Goal: Task Accomplishment & Management: Use online tool/utility

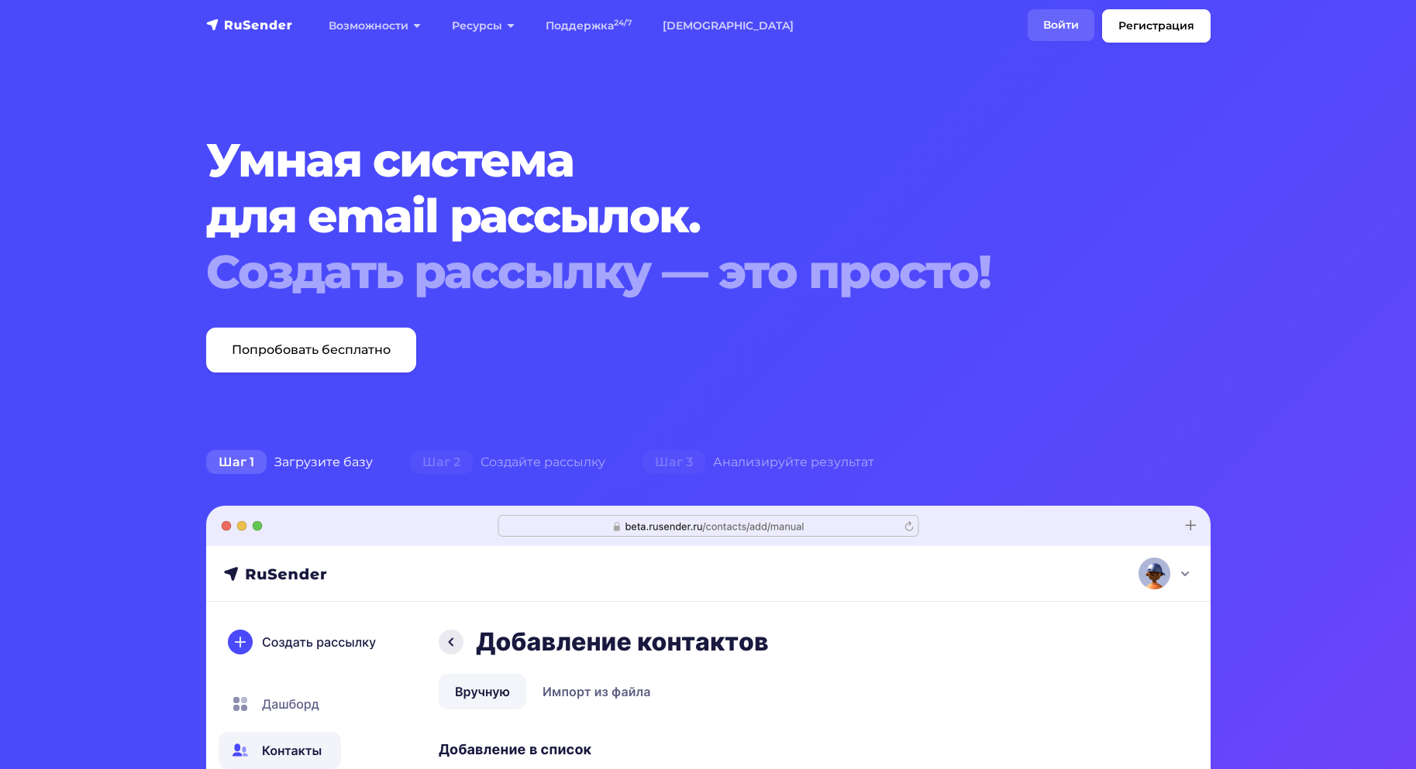
click at [1052, 15] on link "Войти" at bounding box center [1060, 25] width 67 height 32
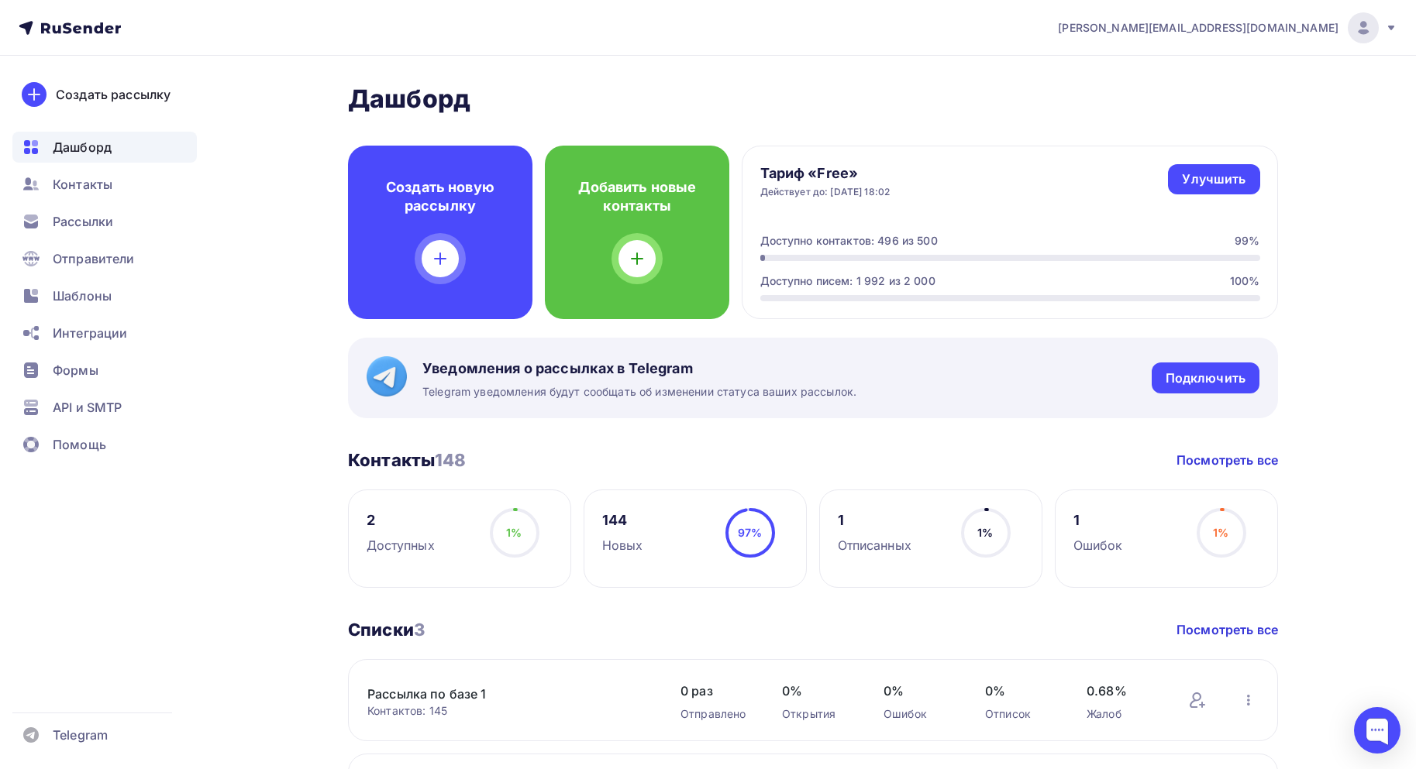
scroll to position [232, 0]
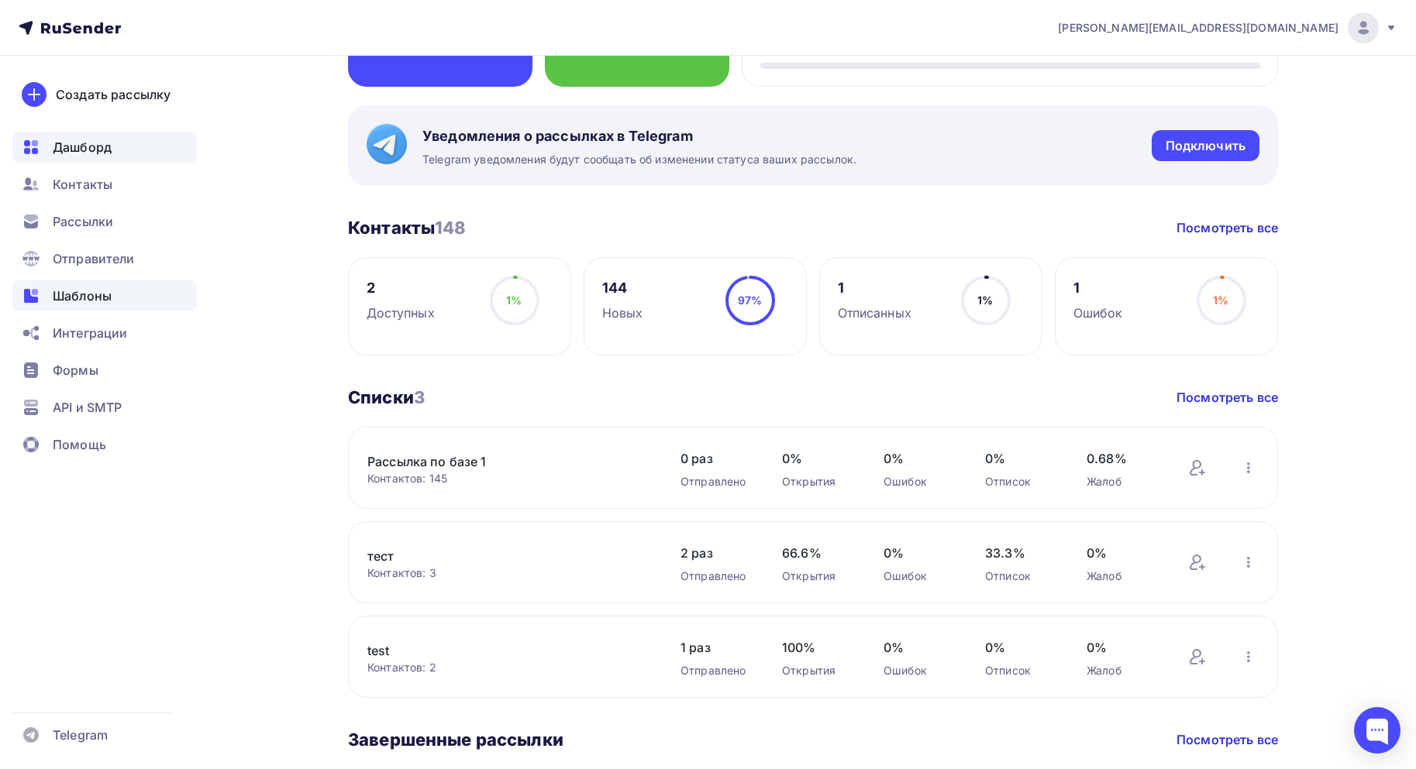
click at [91, 290] on span "Шаблоны" at bounding box center [82, 296] width 59 height 19
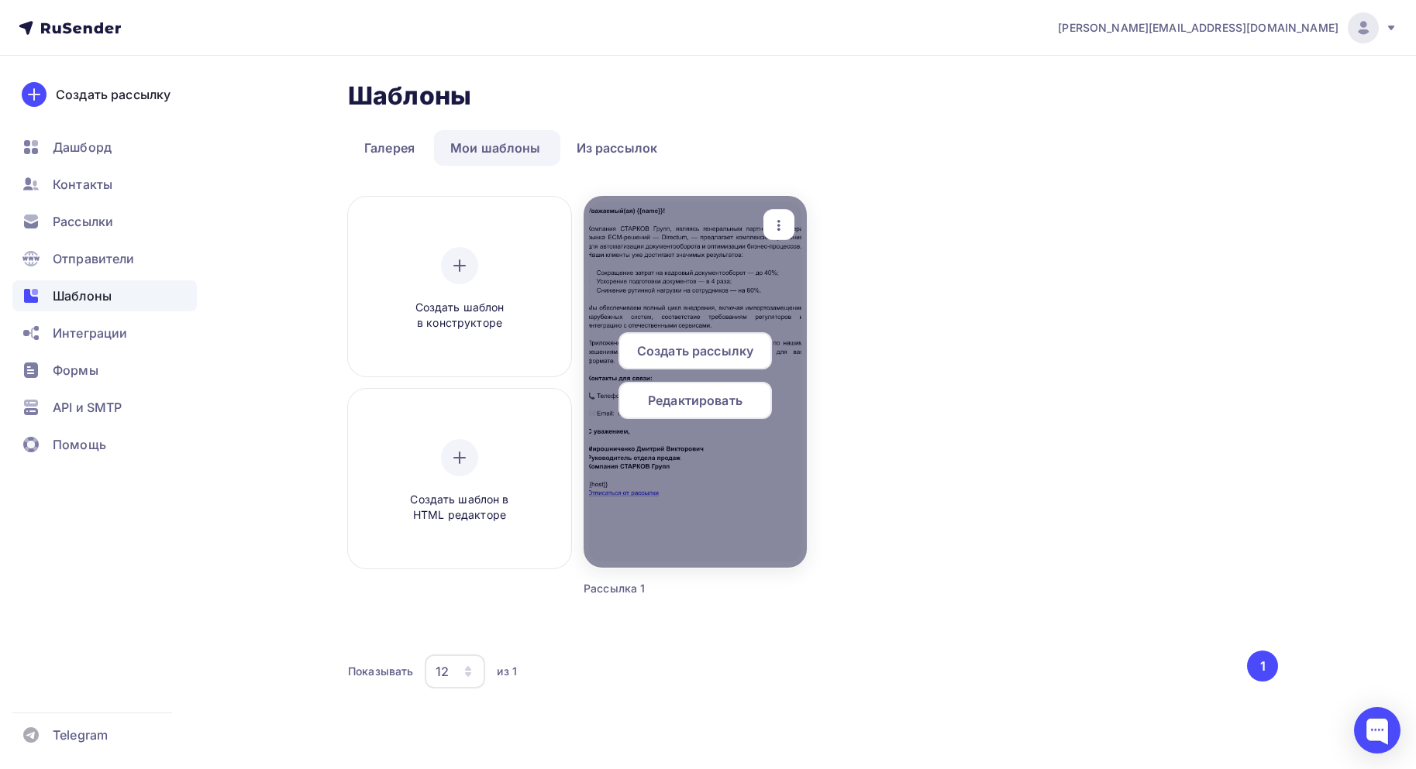
click at [690, 402] on span "Редактировать" at bounding box center [695, 400] width 95 height 19
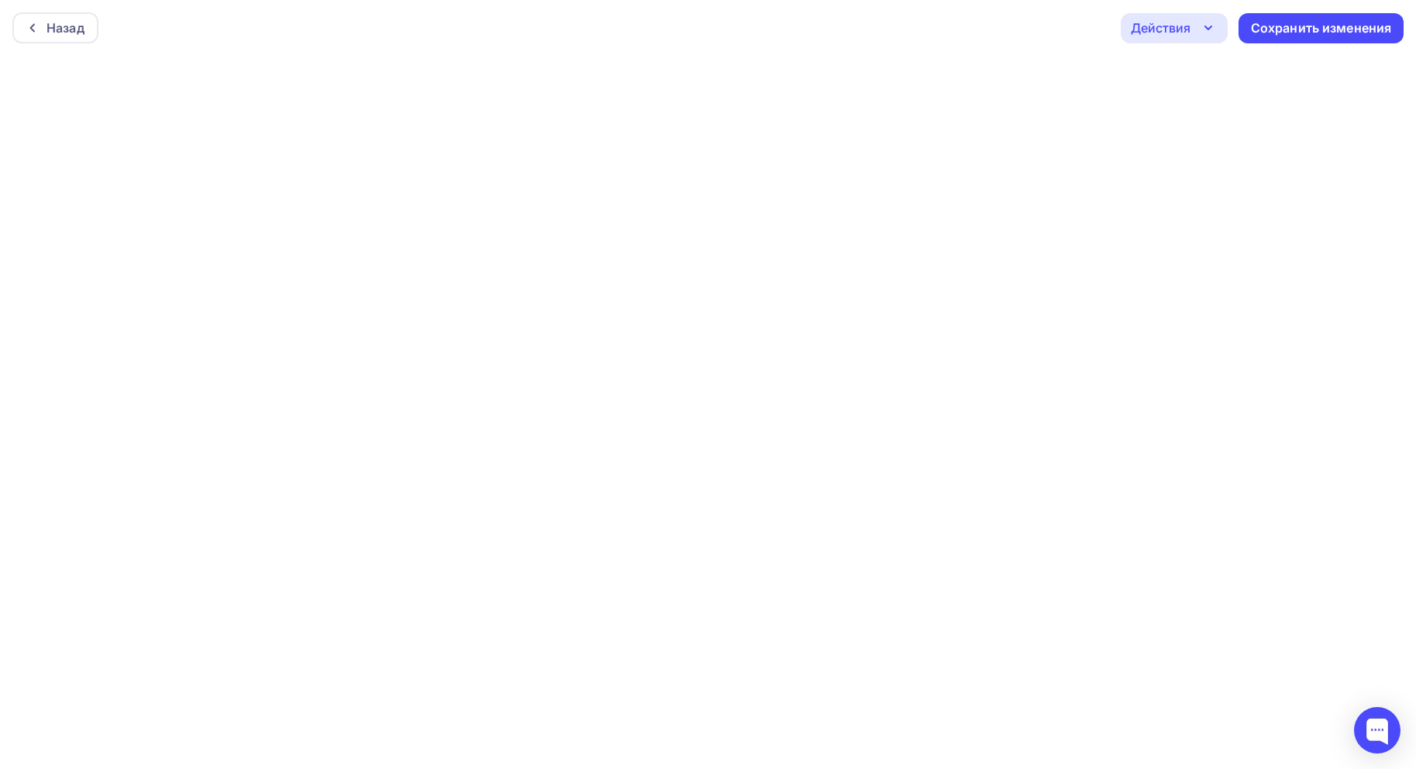
click at [614, 23] on div "Назад Действия Отправить тестовое письмо Предпросмотр Выйти без сохранения Сохр…" at bounding box center [708, 28] width 1416 height 56
click at [1287, 28] on div "Сохранить изменения" at bounding box center [1320, 28] width 141 height 18
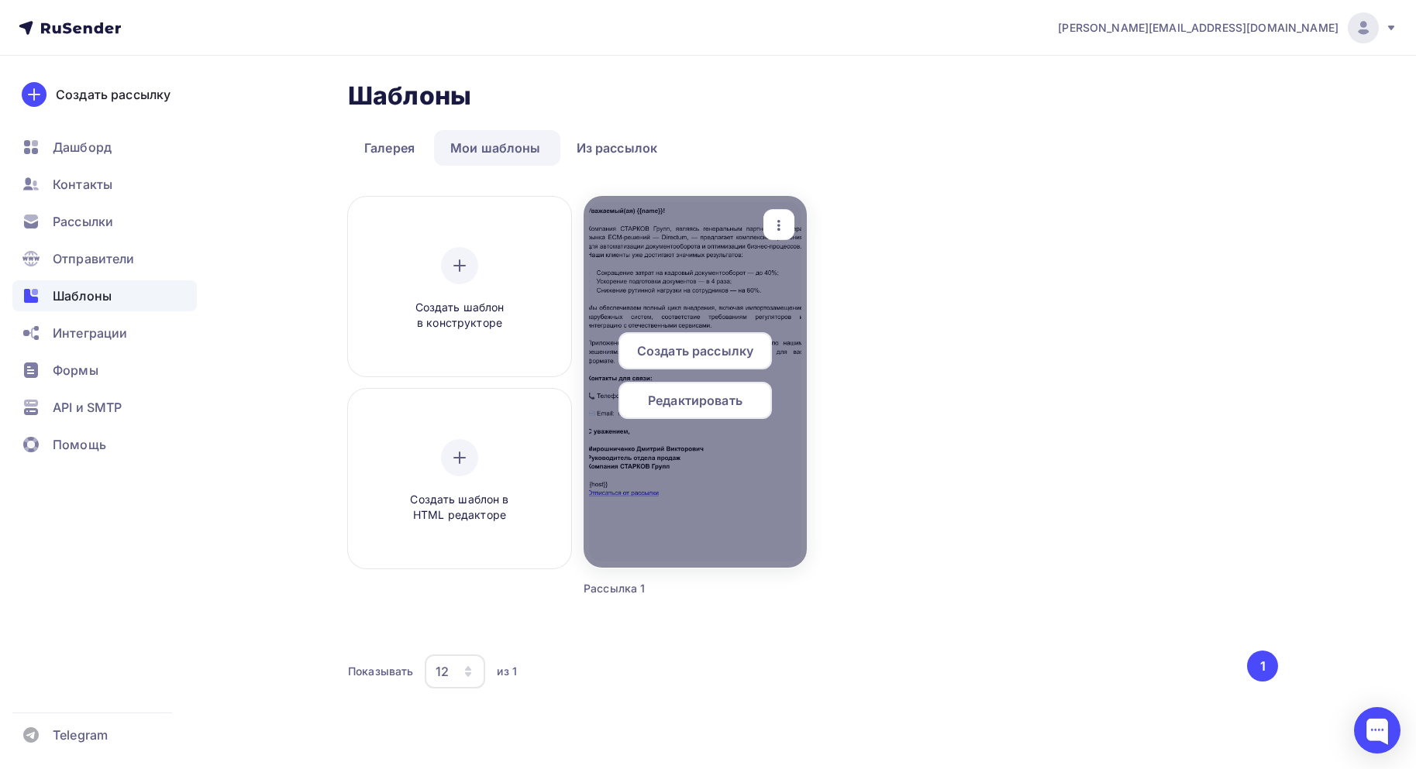
click at [718, 394] on span "Редактировать" at bounding box center [695, 400] width 95 height 19
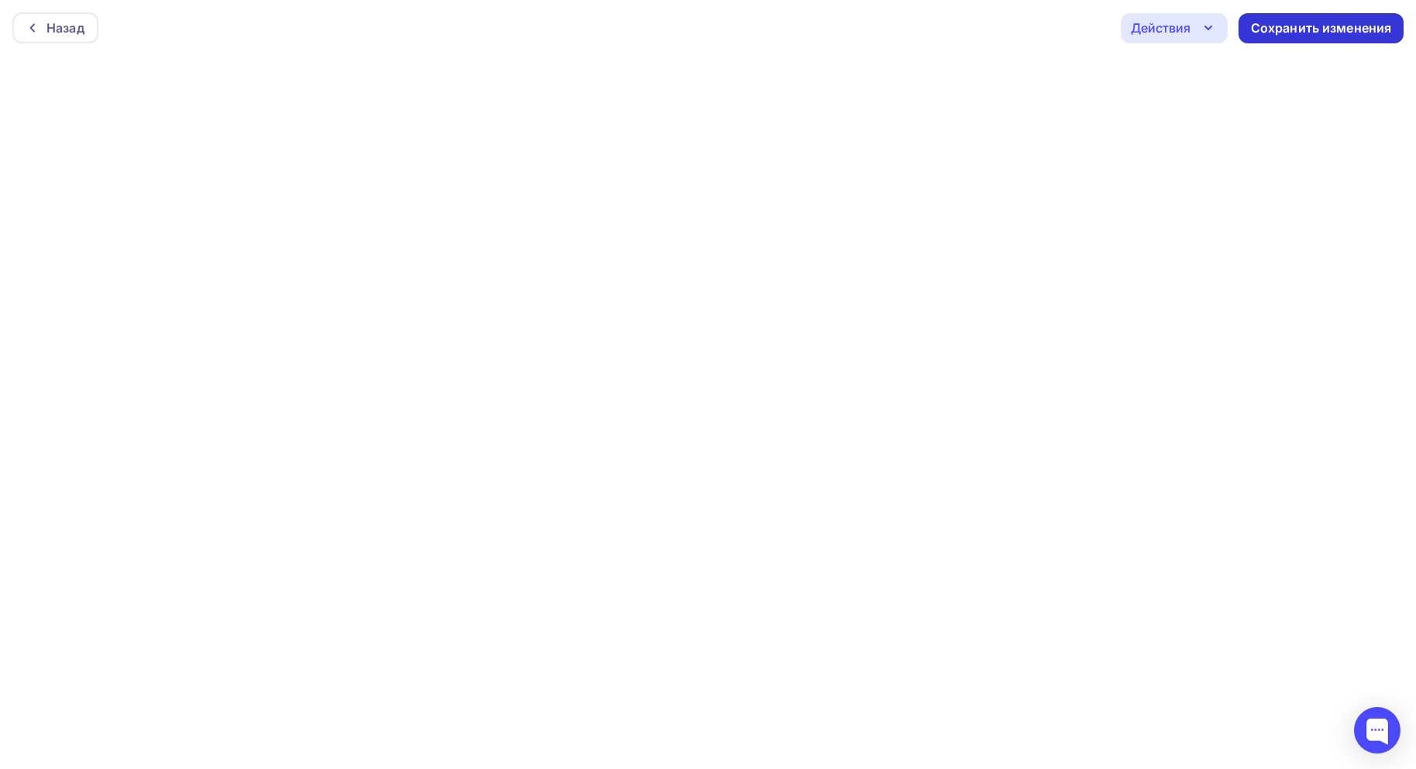
click at [1361, 27] on div "Сохранить изменения" at bounding box center [1320, 28] width 141 height 18
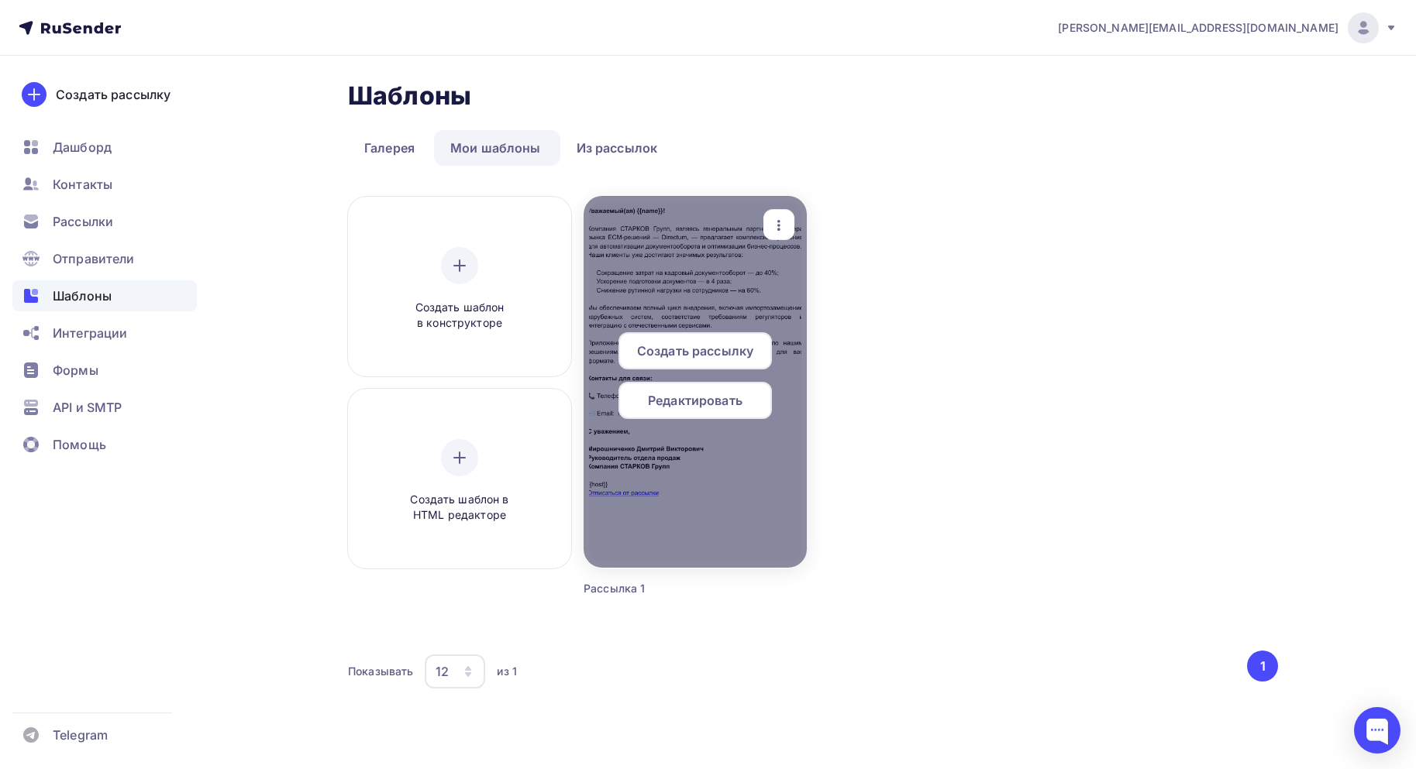
click at [699, 395] on span "Редактировать" at bounding box center [695, 400] width 95 height 19
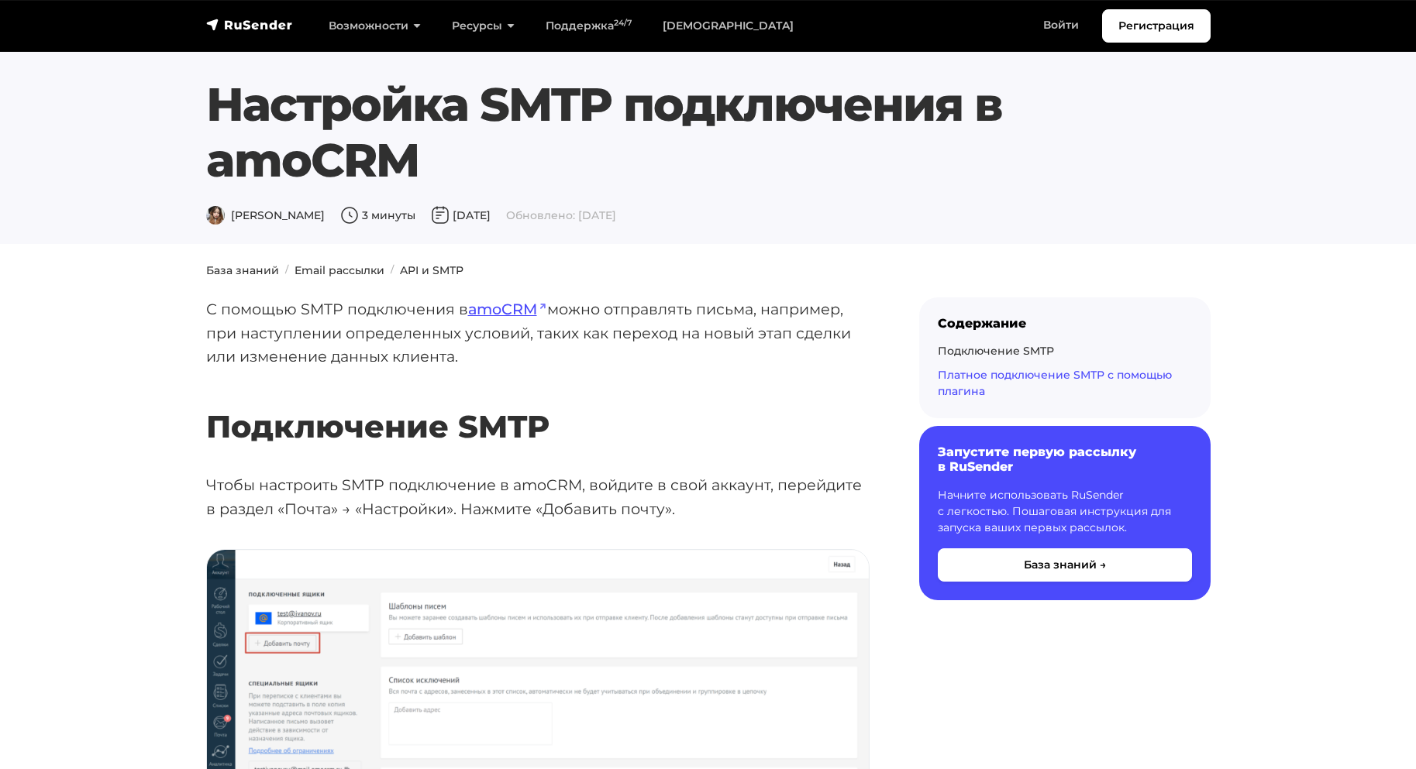
scroll to position [8600, 0]
